Goal: Task Accomplishment & Management: Manage account settings

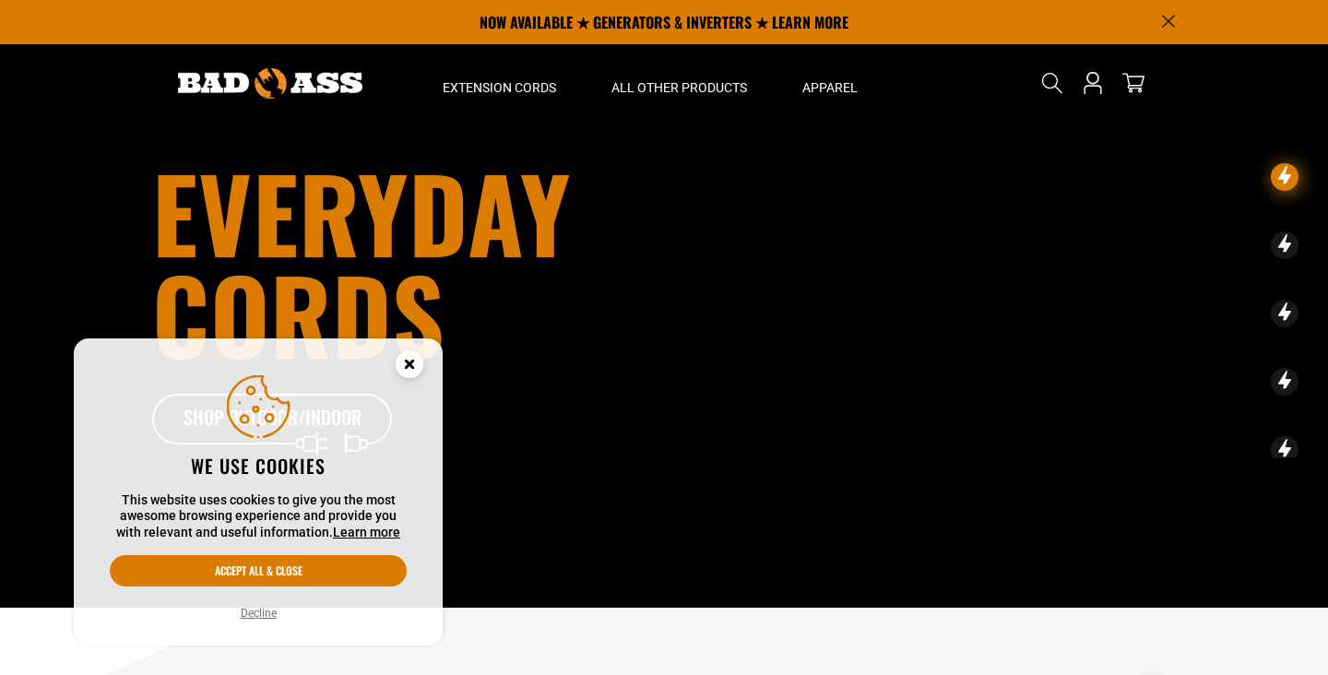
click at [398, 374] on icon "Cookie Consent" at bounding box center [409, 366] width 55 height 55
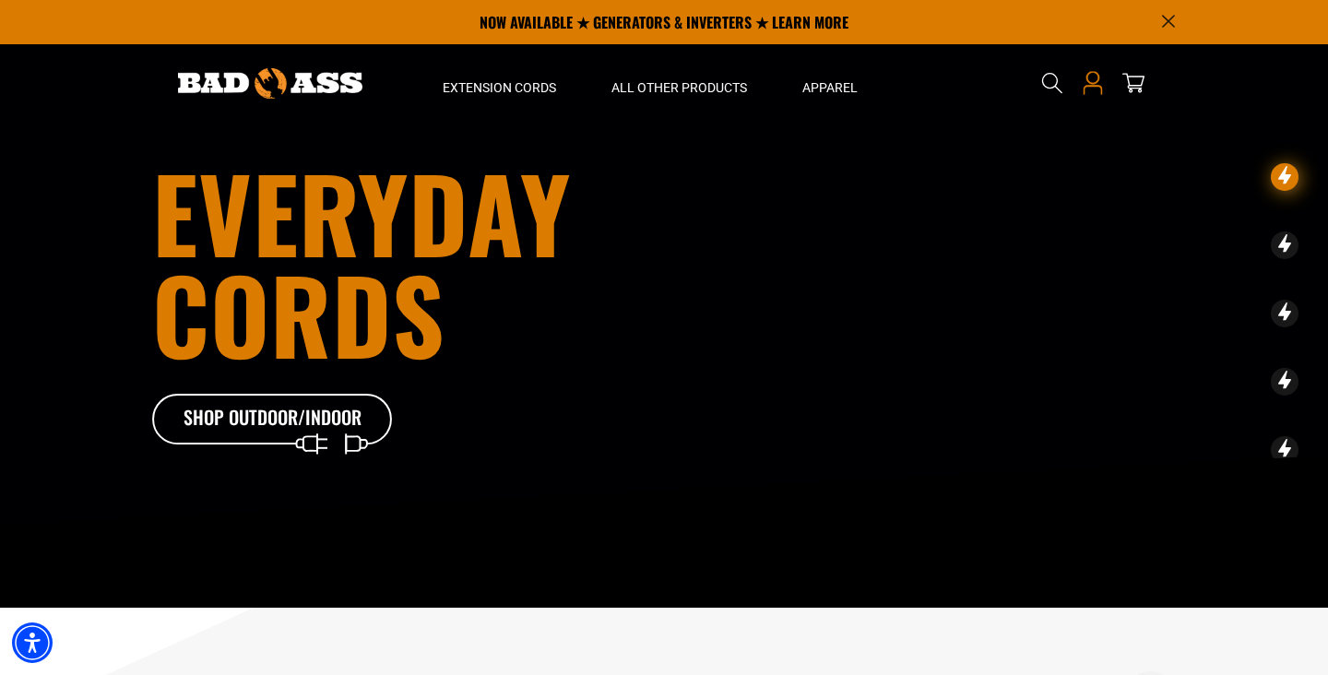
click at [1099, 89] on icon "Open this option" at bounding box center [1093, 83] width 24 height 24
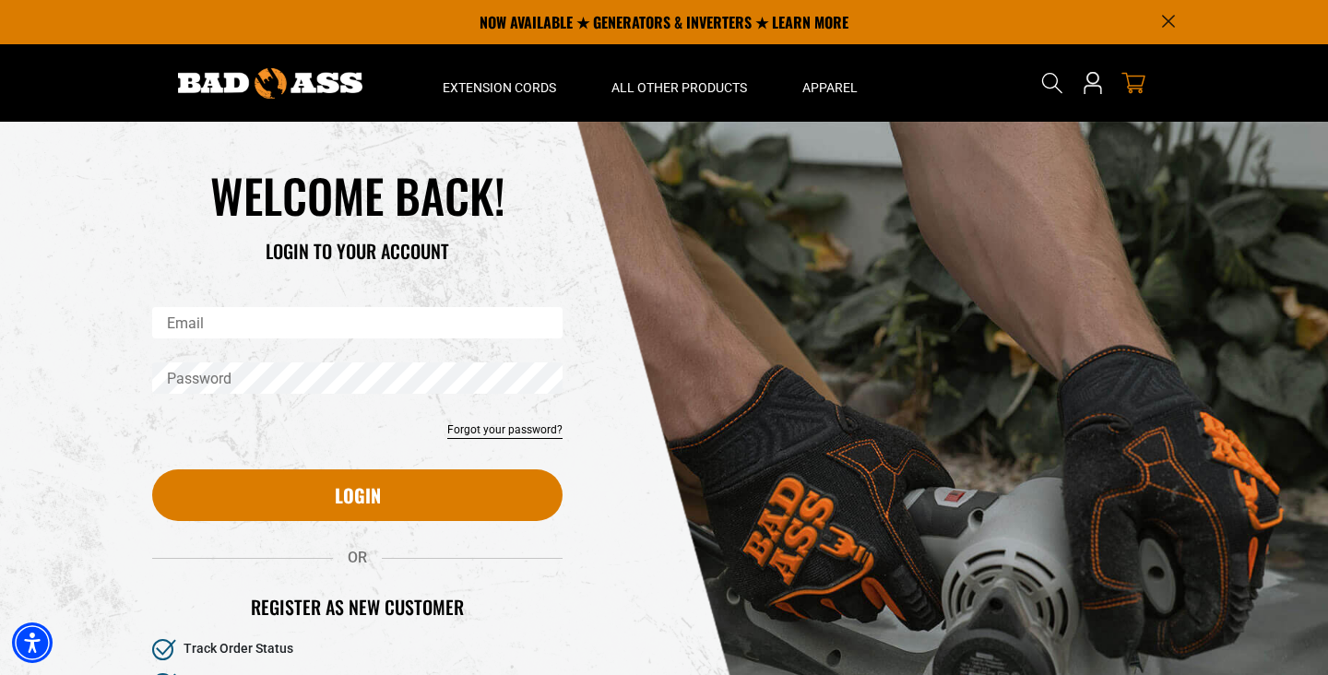
click at [1141, 83] on icon "cart" at bounding box center [1134, 83] width 24 height 24
